Goal: Information Seeking & Learning: Understand process/instructions

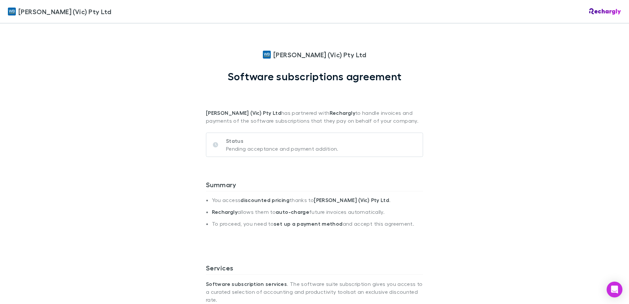
scroll to position [296, 0]
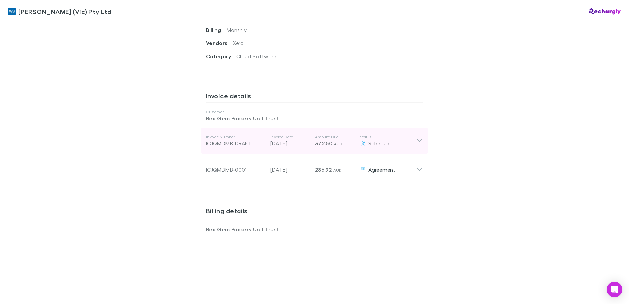
click at [416, 137] on icon at bounding box center [419, 141] width 7 height 8
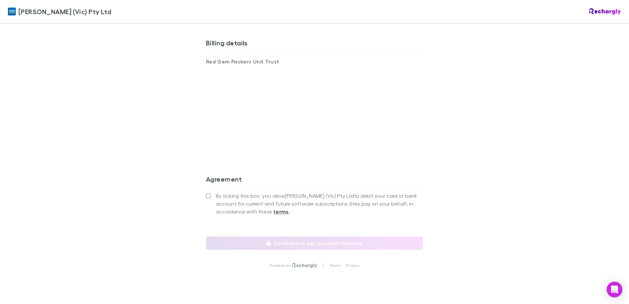
scroll to position [526, 0]
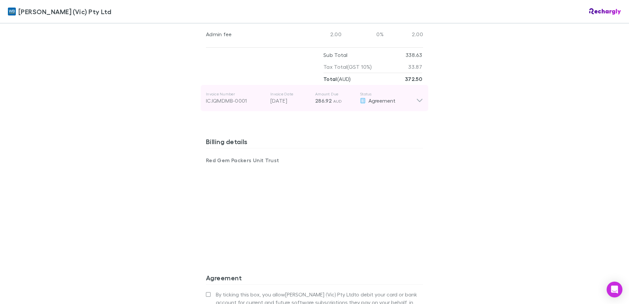
click at [416, 93] on icon at bounding box center [419, 97] width 7 height 13
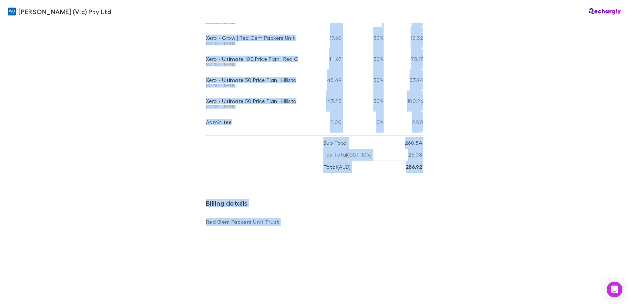
scroll to position [697, 0]
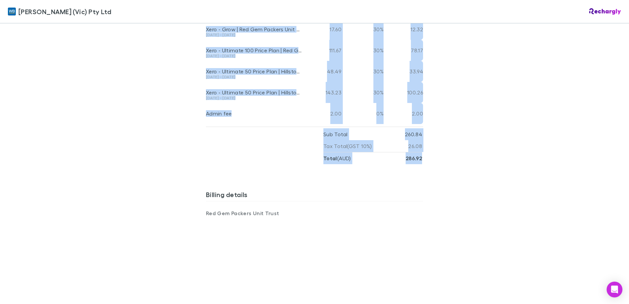
drag, startPoint x: 198, startPoint y: 80, endPoint x: 420, endPoint y: 166, distance: 237.3
copy div "Summary You access discounted pricing thanks to William Buck (Vic) Pty Ltd . Re…"
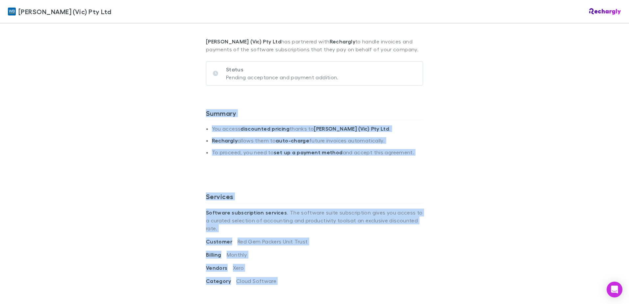
scroll to position [0, 0]
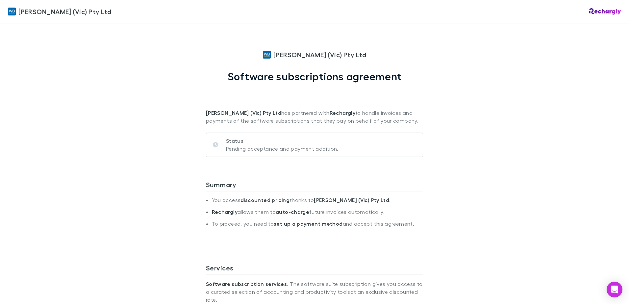
click at [209, 79] on div "William Buck (Vic) Pty Ltd Software subscriptions agreement William Buck (Vic) …" at bounding box center [314, 87] width 217 height 75
drag, startPoint x: 209, startPoint y: 79, endPoint x: 192, endPoint y: 77, distance: 17.3
click at [192, 77] on div "William Buck (Vic) Pty Ltd William Buck (Vic) Pty Ltd Software subscriptions ag…" at bounding box center [314, 152] width 629 height 304
click at [131, 92] on div "William Buck (Vic) Pty Ltd William Buck (Vic) Pty Ltd Software subscriptions ag…" at bounding box center [314, 152] width 629 height 304
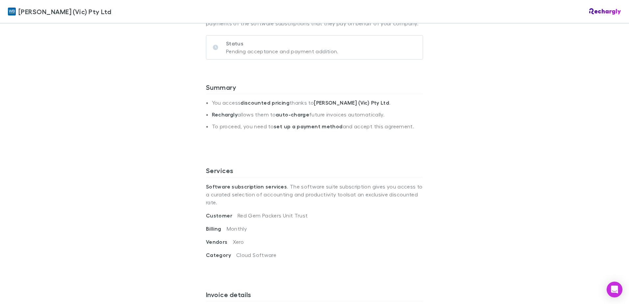
scroll to position [197, 0]
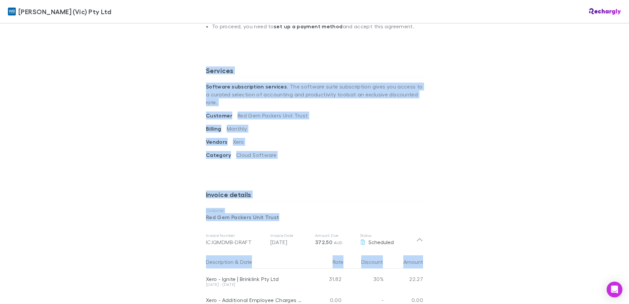
drag, startPoint x: 204, startPoint y: 65, endPoint x: 449, endPoint y: 250, distance: 307.3
click at [449, 250] on div "William Buck (Vic) Pty Ltd William Buck (Vic) Pty Ltd Software subscriptions ag…" at bounding box center [314, 152] width 629 height 304
click at [123, 159] on div "William Buck (Vic) Pty Ltd William Buck (Vic) Pty Ltd Software subscriptions ag…" at bounding box center [314, 152] width 629 height 304
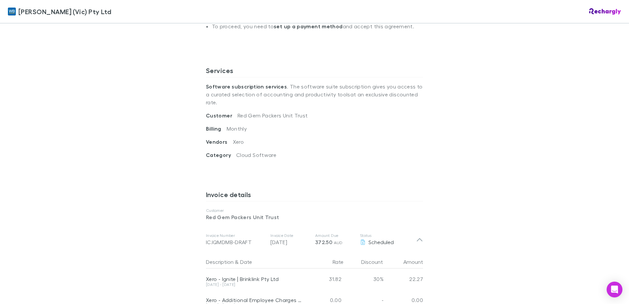
click at [134, 57] on div "William Buck (Vic) Pty Ltd William Buck (Vic) Pty Ltd Software subscriptions ag…" at bounding box center [314, 152] width 629 height 304
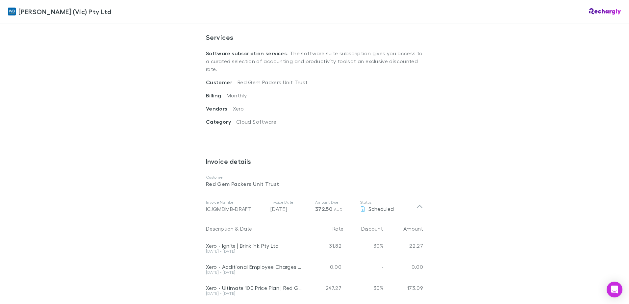
scroll to position [230, 0]
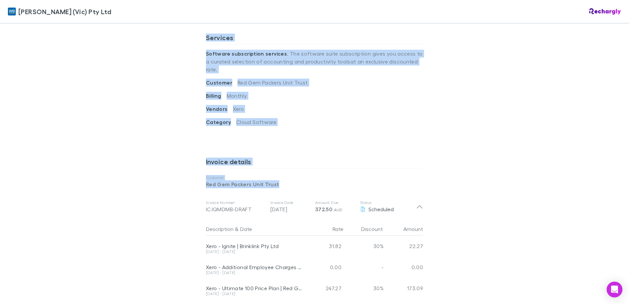
drag, startPoint x: 199, startPoint y: 33, endPoint x: 326, endPoint y: 177, distance: 192.8
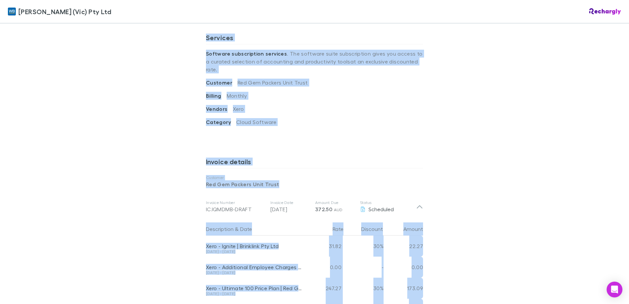
click at [435, 296] on div "William Buck (Vic) Pty Ltd William Buck (Vic) Pty Ltd Software subscriptions ag…" at bounding box center [314, 152] width 629 height 304
click at [440, 278] on div "William Buck (Vic) Pty Ltd William Buck (Vic) Pty Ltd Software subscriptions ag…" at bounding box center [314, 152] width 629 height 304
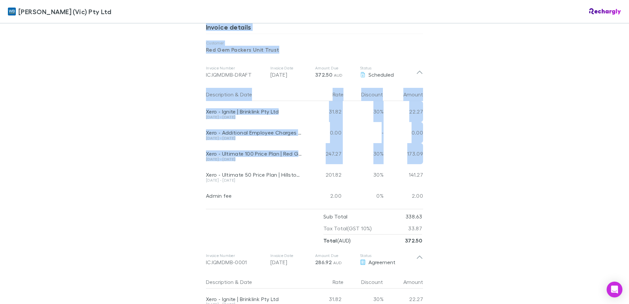
scroll to position [375, 0]
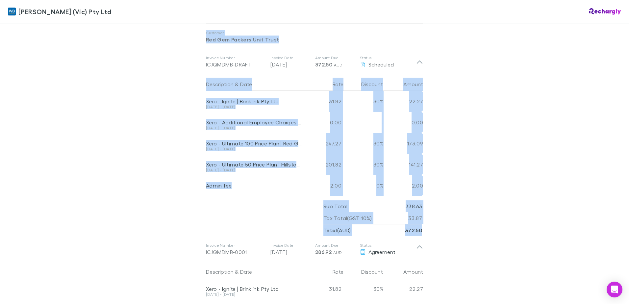
click at [431, 221] on div "William Buck (Vic) Pty Ltd William Buck (Vic) Pty Ltd Software subscriptions ag…" at bounding box center [314, 152] width 629 height 304
copy div "Services Software subscription services . The software suite subscription gives…"
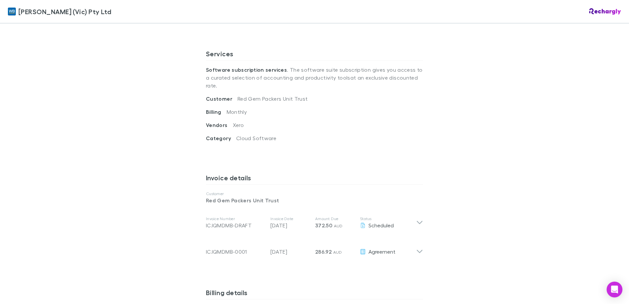
scroll to position [230, 0]
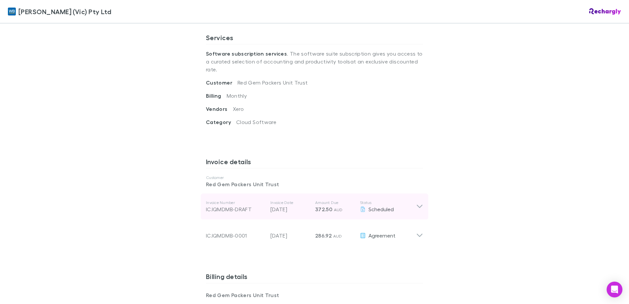
click at [418, 203] on icon at bounding box center [419, 207] width 7 height 8
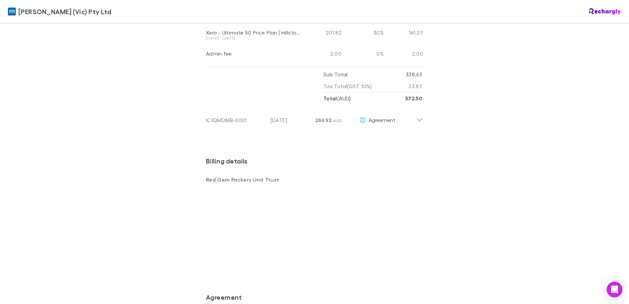
scroll to position [493, 0]
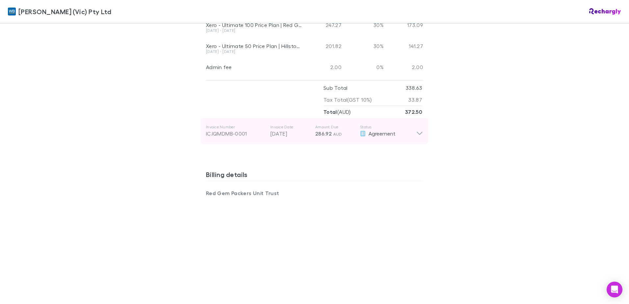
click at [417, 124] on icon at bounding box center [419, 130] width 7 height 13
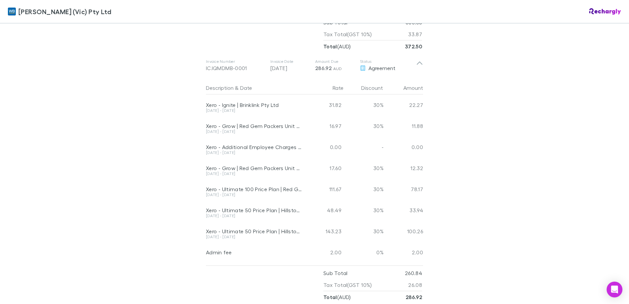
scroll to position [559, 0]
drag, startPoint x: 199, startPoint y: 50, endPoint x: 194, endPoint y: 45, distance: 7.0
click at [206, 42] on div "Invoice details Customer Red Gem Packers Unit Trust Invoice Number ICJQMDMB-DRA…" at bounding box center [314, 73] width 217 height 500
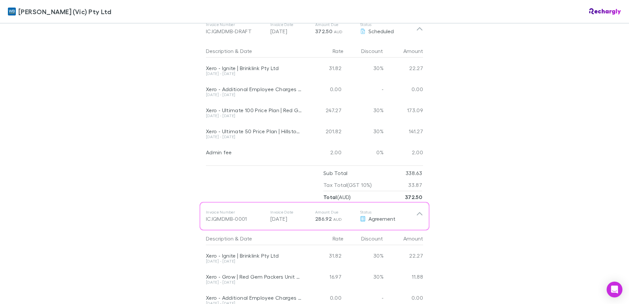
scroll to position [263, 0]
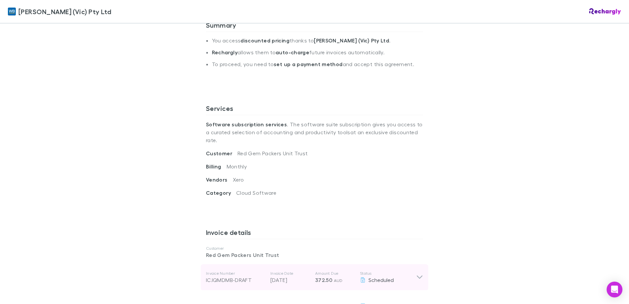
scroll to position [197, 0]
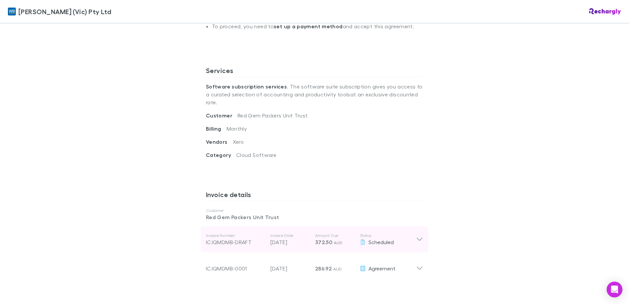
click at [413, 233] on p "Status" at bounding box center [388, 235] width 56 height 5
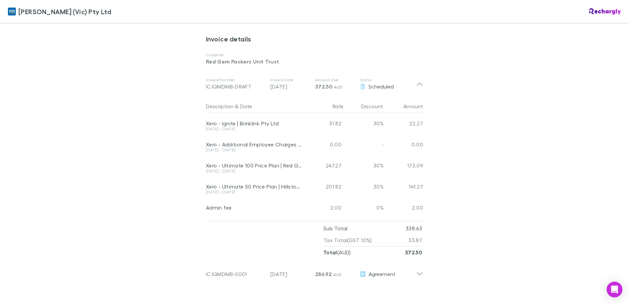
scroll to position [362, 0]
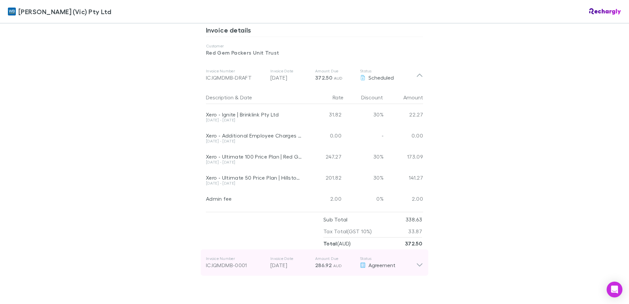
click at [419, 263] on icon at bounding box center [420, 264] width 6 height 3
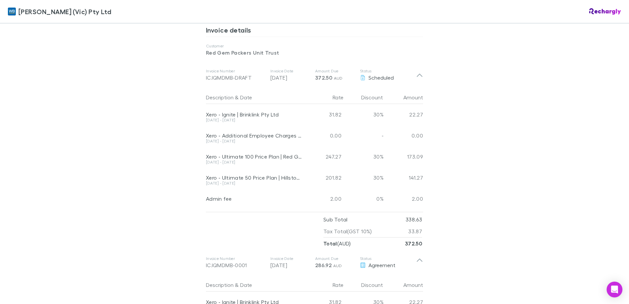
click at [162, 129] on div "William Buck (Vic) Pty Ltd William Buck (Vic) Pty Ltd Software subscriptions ag…" at bounding box center [314, 152] width 629 height 304
